Goal: Transaction & Acquisition: Subscribe to service/newsletter

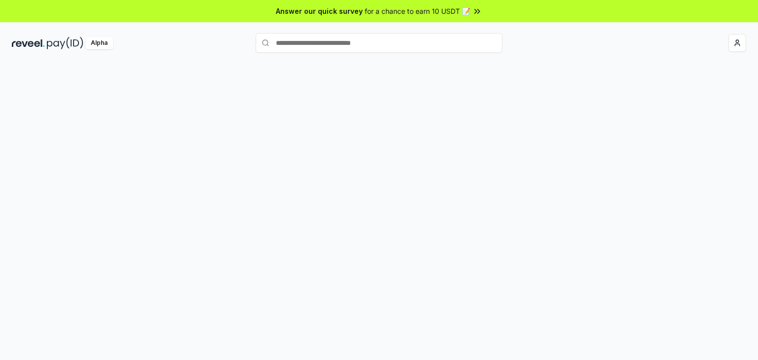
click at [366, 46] on input "text" at bounding box center [379, 43] width 247 height 20
click at [693, 41] on button "Register Pay(ID)" at bounding box center [684, 43] width 71 height 18
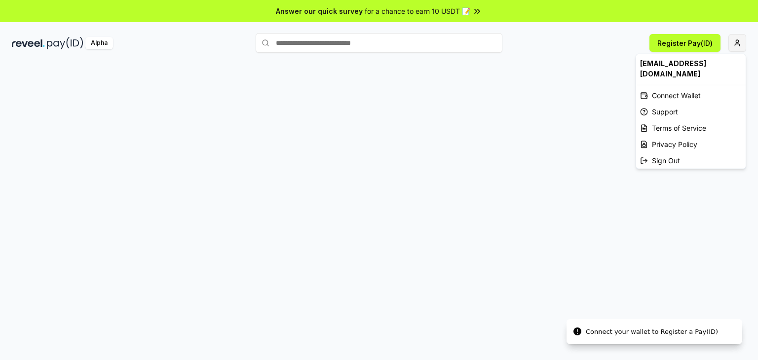
click at [741, 38] on html "Answer our quick survey for a chance to earn 10 USDT 📝 Alpha Register Pay(ID) C…" at bounding box center [379, 180] width 758 height 360
click at [689, 87] on div "Connect Wallet" at bounding box center [691, 95] width 110 height 16
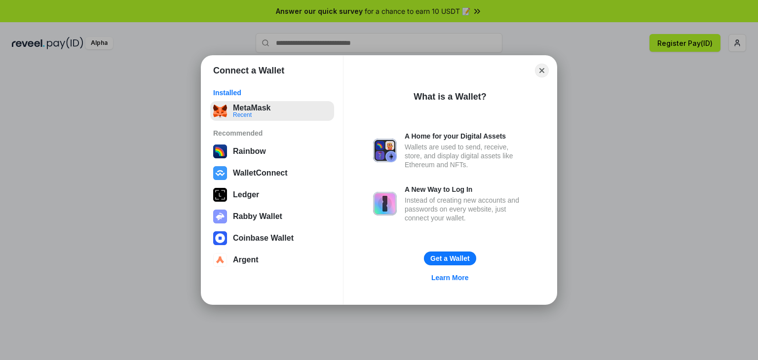
click at [263, 115] on button "MetaMask Recent" at bounding box center [272, 111] width 124 height 20
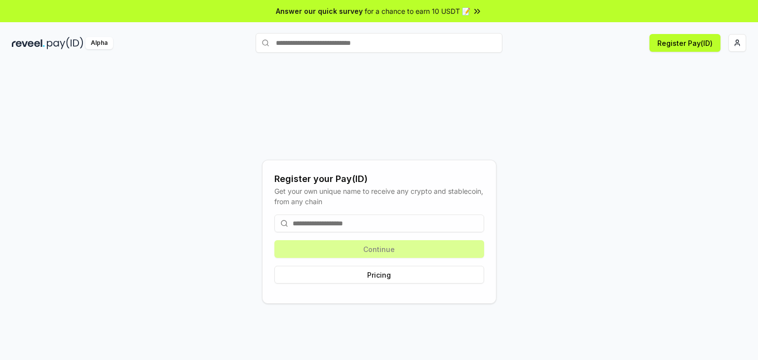
click at [404, 225] on input at bounding box center [379, 224] width 210 height 18
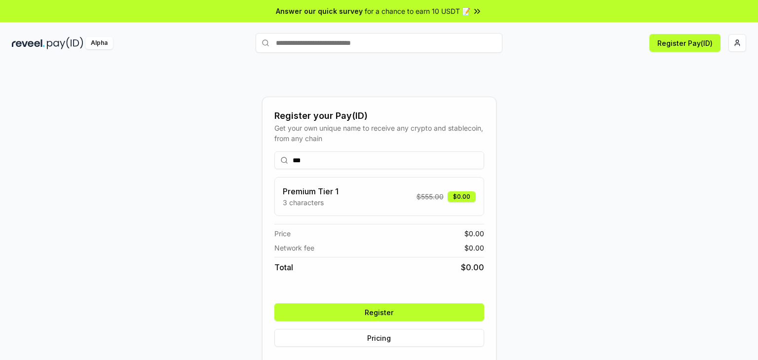
type input "***"
click at [408, 310] on button "Register" at bounding box center [379, 312] width 210 height 18
